Goal: Task Accomplishment & Management: Manage account settings

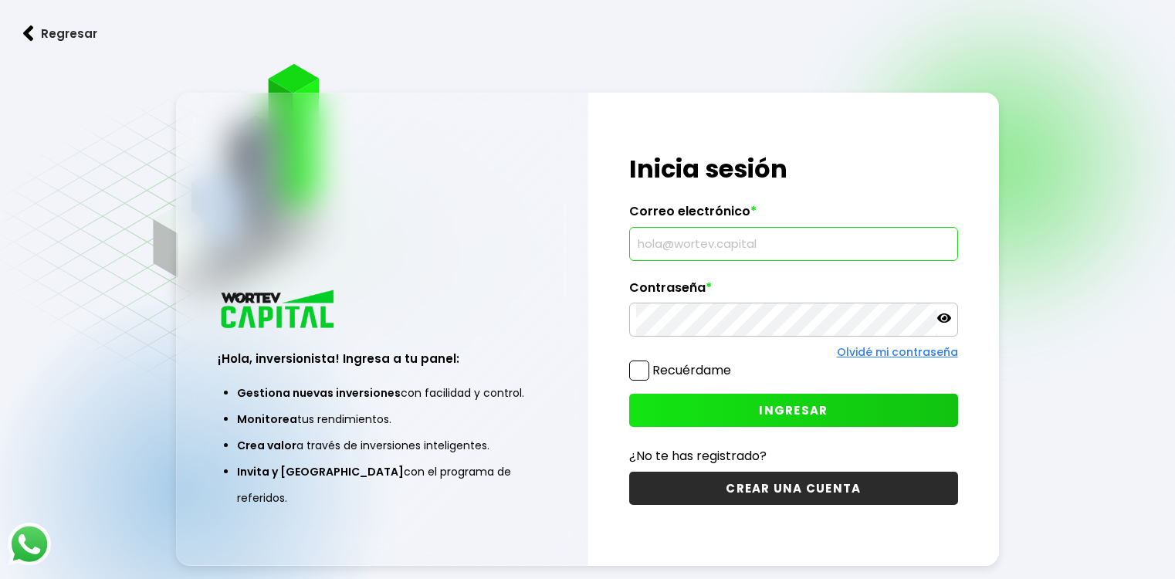
click at [735, 247] on input "text" at bounding box center [793, 244] width 314 height 32
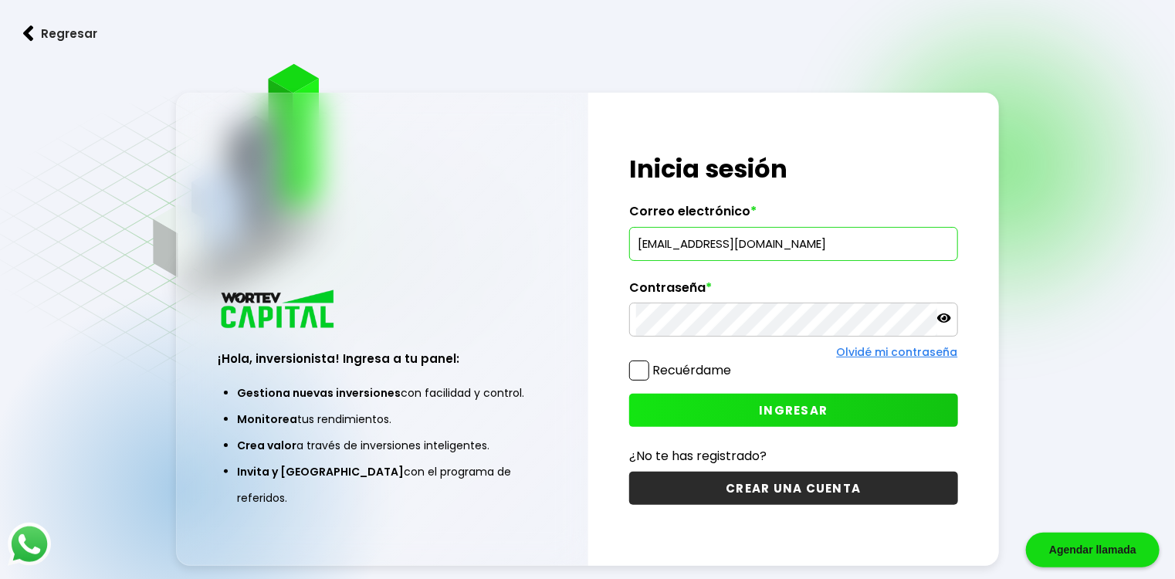
type input "[EMAIL_ADDRESS][DOMAIN_NAME]"
click at [765, 408] on span "INGRESAR" at bounding box center [793, 410] width 69 height 16
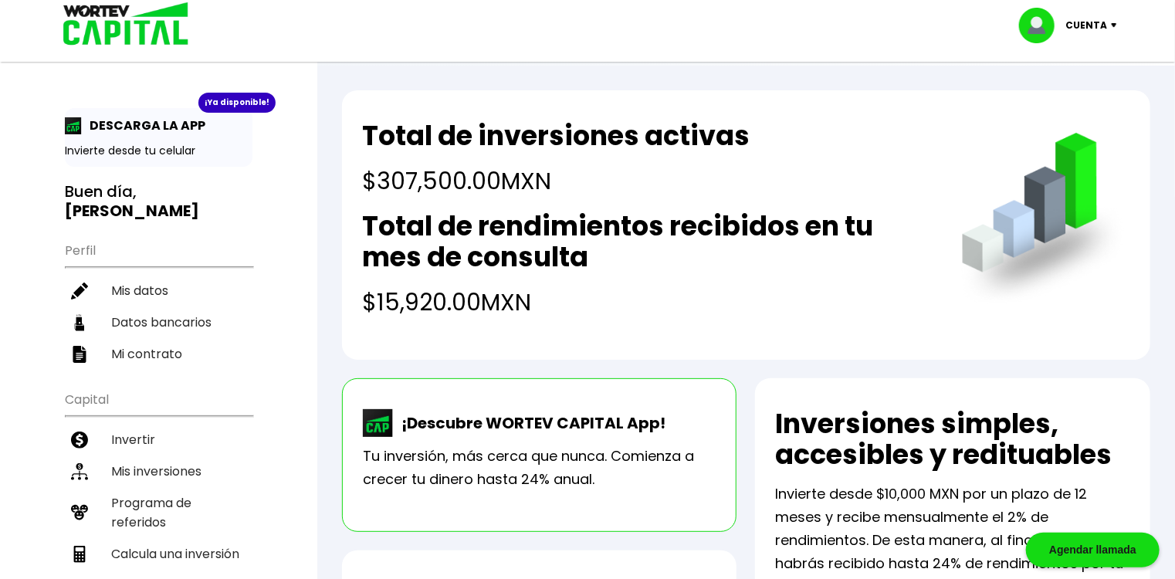
click at [763, 253] on h2 "Total de rendimientos recibidos en tu mes de consulta" at bounding box center [646, 242] width 569 height 62
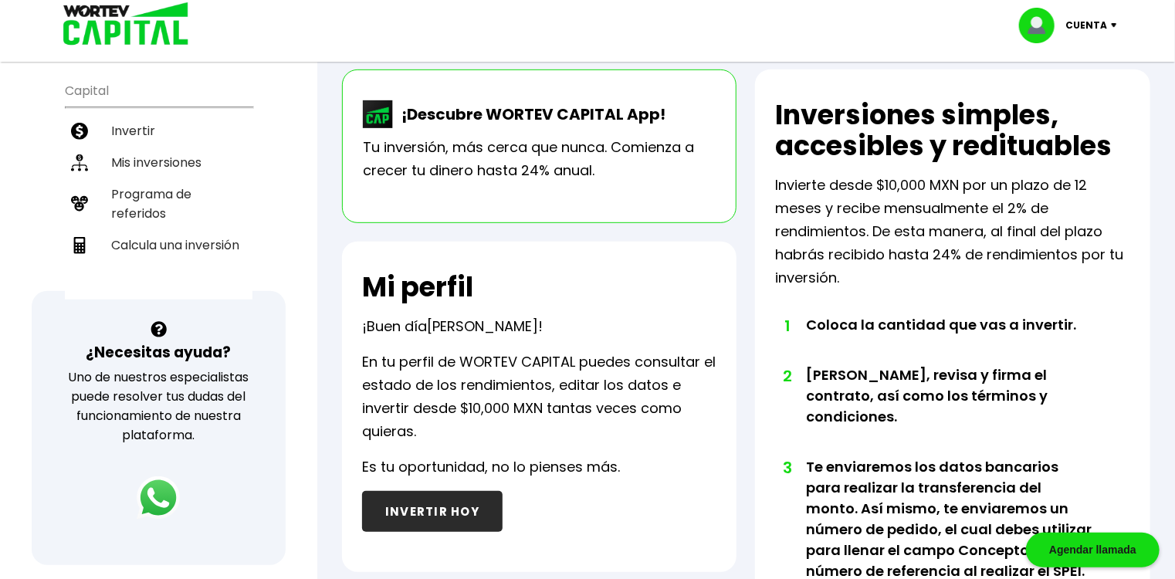
scroll to position [185, 0]
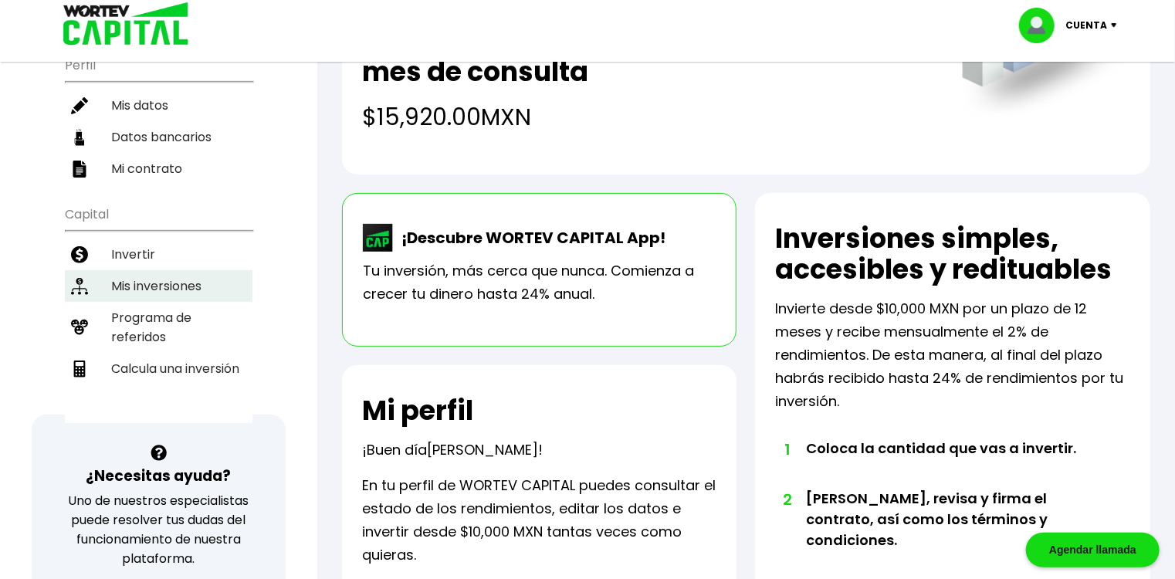
click at [133, 281] on li "Mis inversiones" at bounding box center [159, 286] width 188 height 32
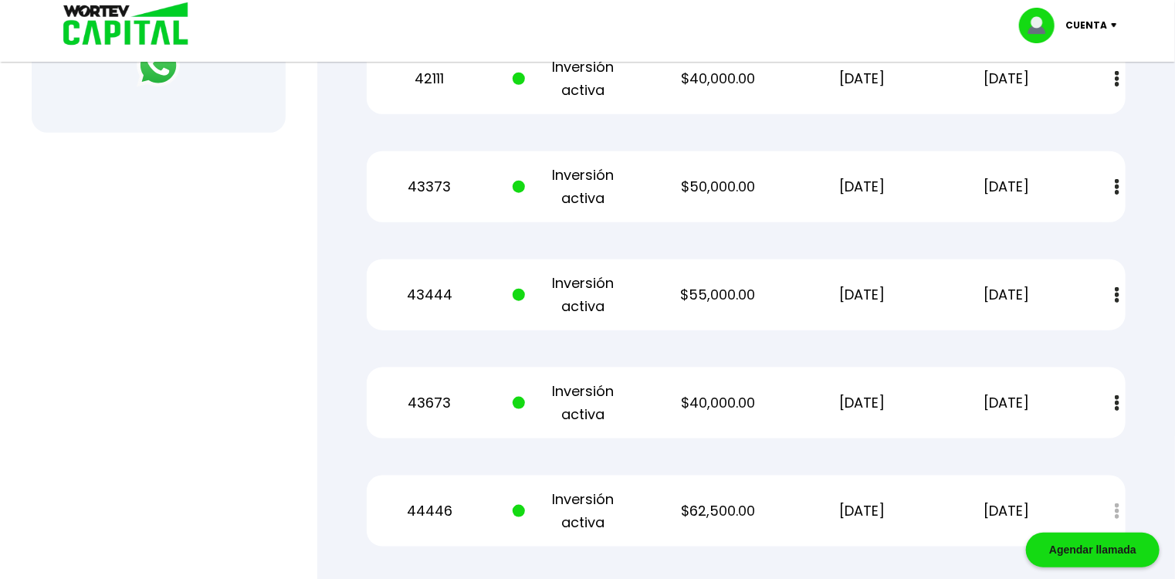
scroll to position [679, 0]
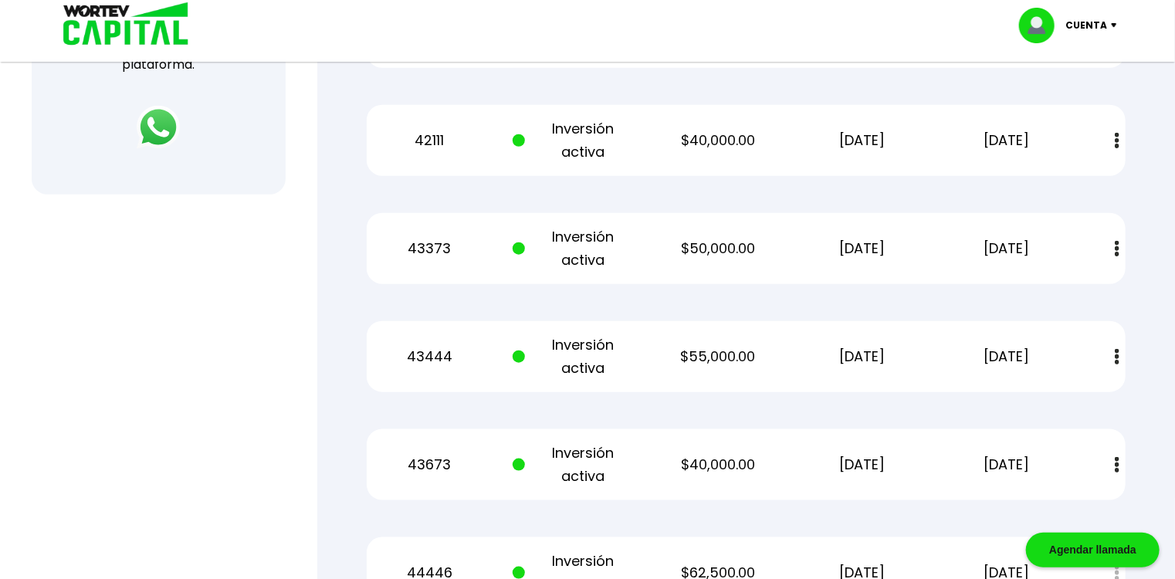
click at [1110, 247] on button at bounding box center [1117, 248] width 22 height 33
click at [1083, 287] on img at bounding box center [1082, 290] width 12 height 15
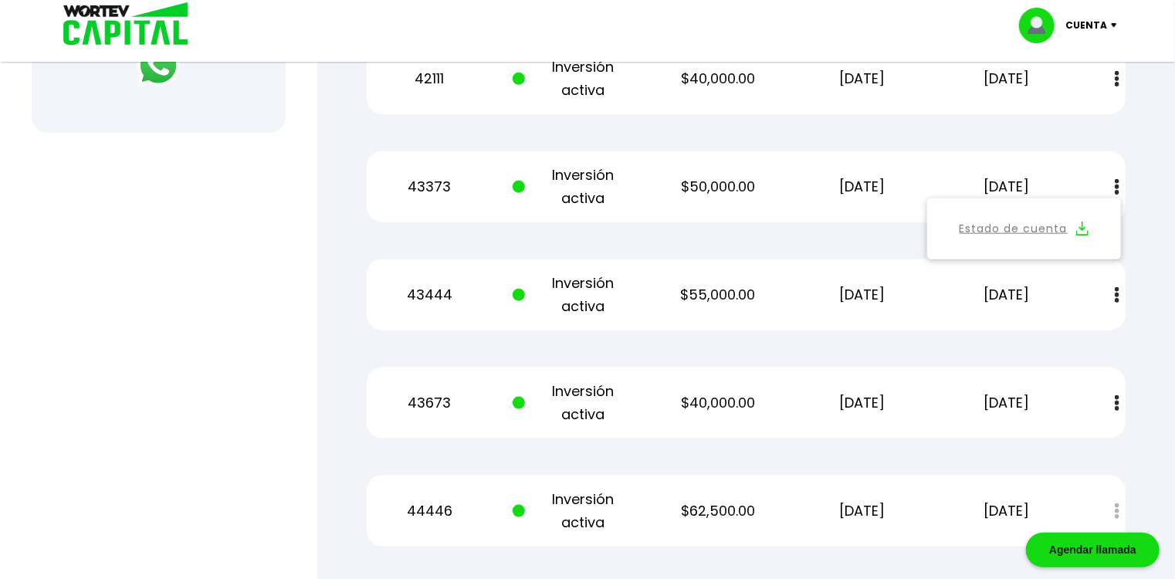
click at [1114, 296] on img at bounding box center [1116, 295] width 5 height 16
click at [1034, 340] on link "Estado de cuenta" at bounding box center [1013, 336] width 108 height 19
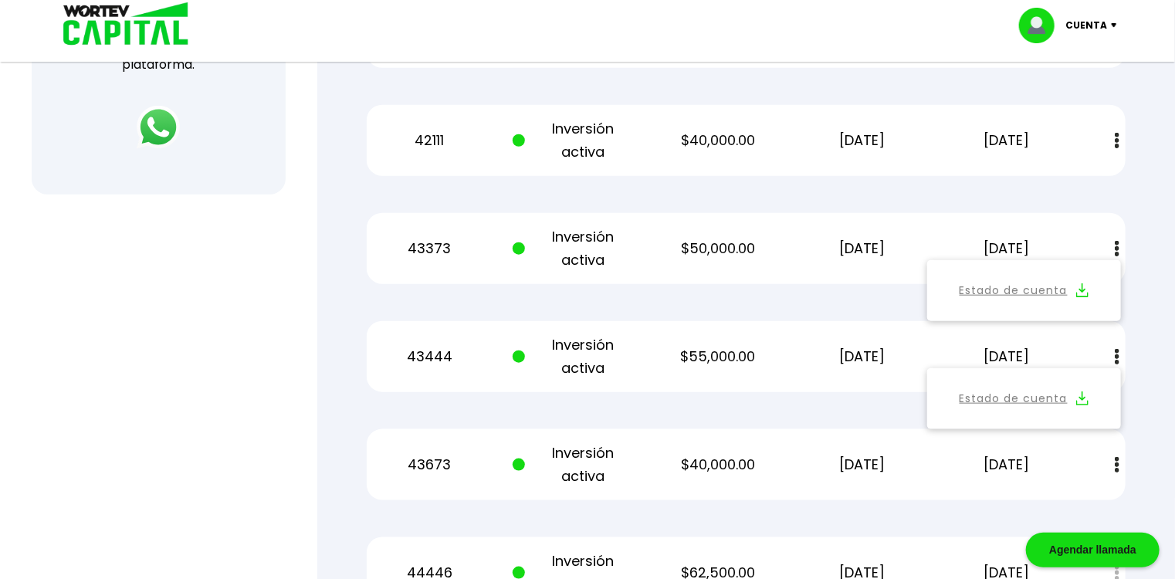
scroll to position [803, 0]
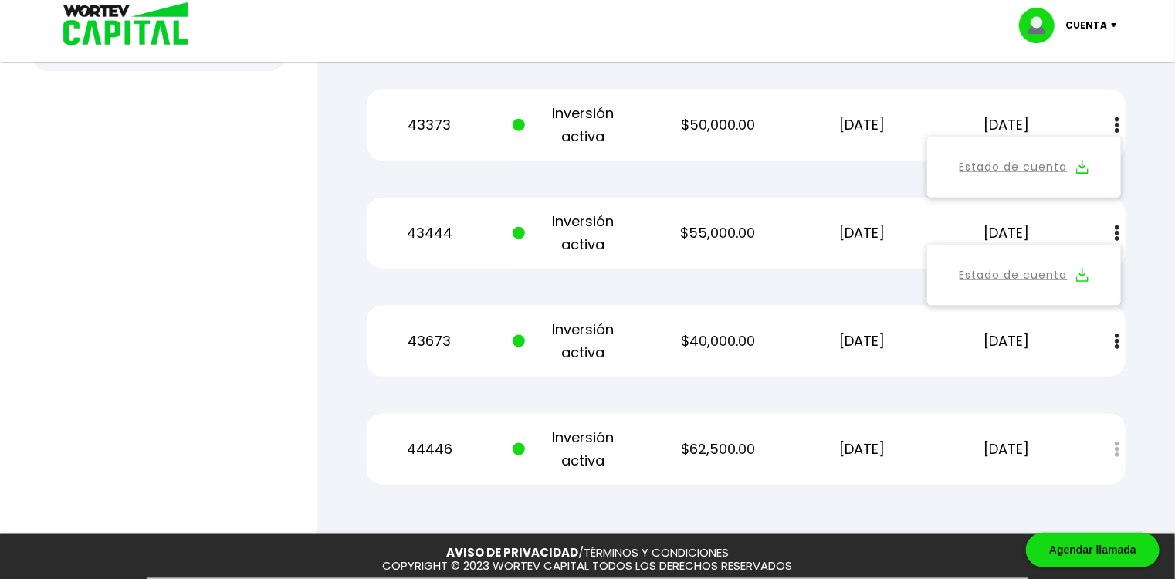
click at [1114, 23] on img at bounding box center [1117, 25] width 21 height 5
click at [1065, 103] on li "Cerrar sesión" at bounding box center [1069, 103] width 123 height 32
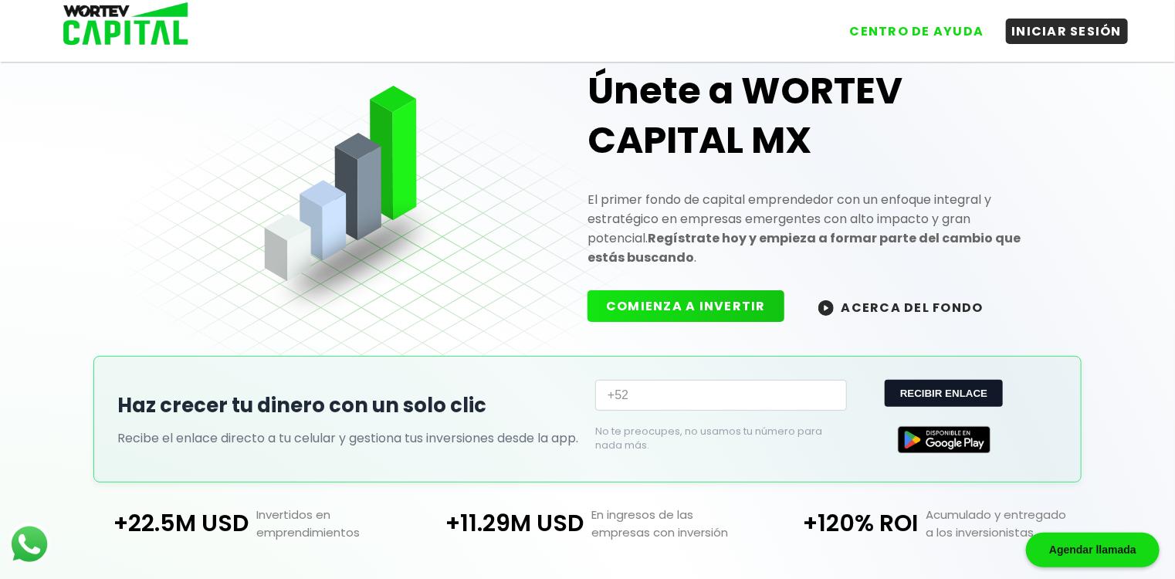
scroll to position [355, 0]
